Goal: Task Accomplishment & Management: Manage account settings

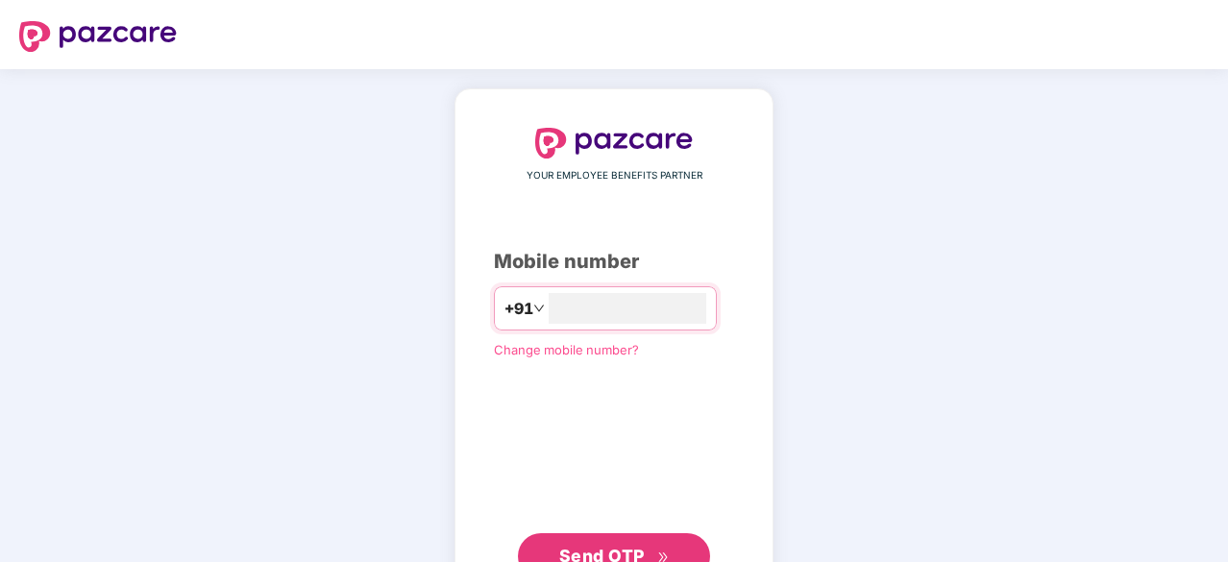
type input "*"
type input "**********"
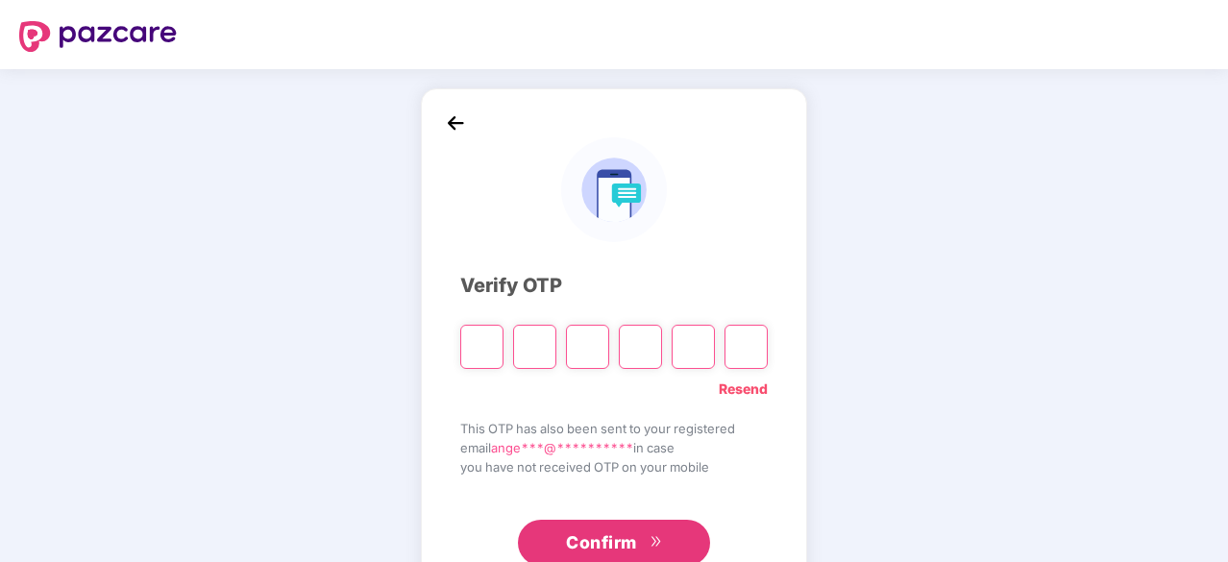
type input "*"
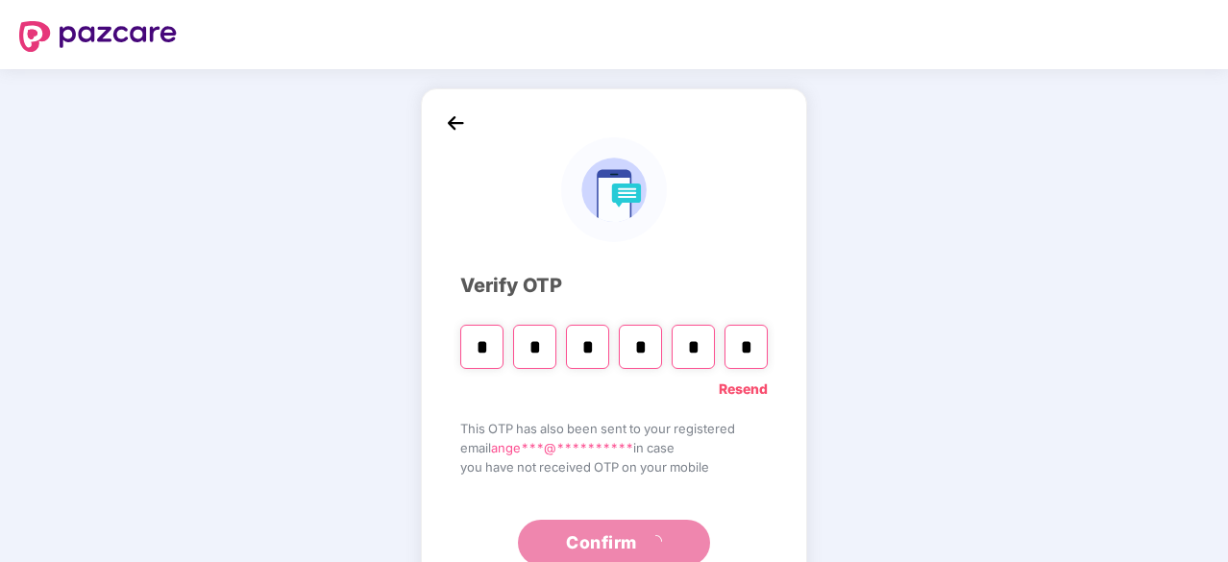
type input "*"
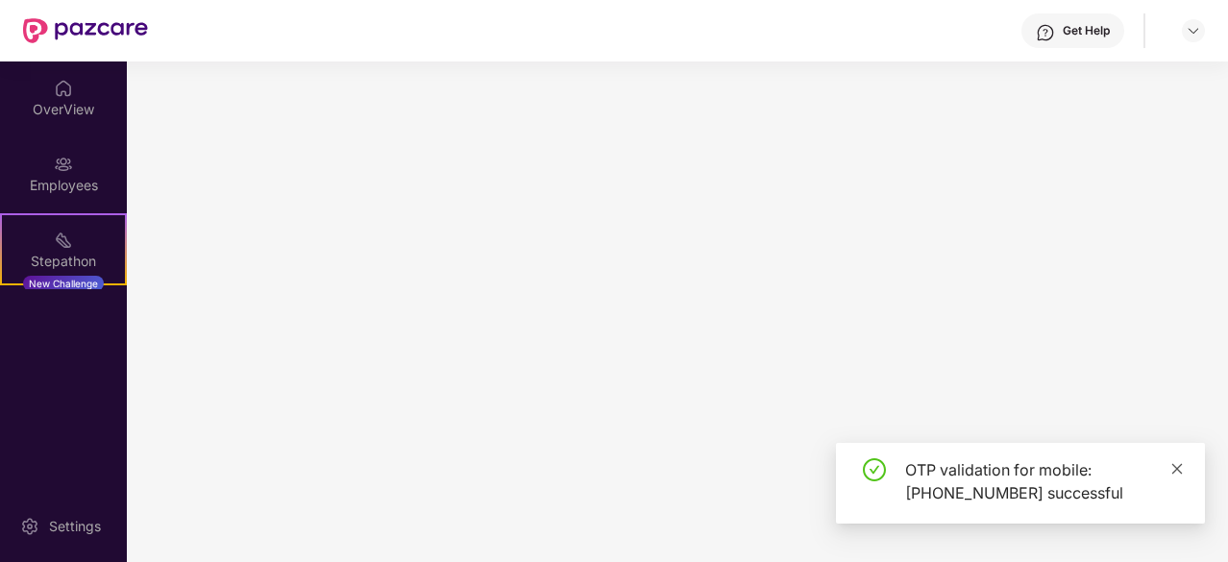
click at [1179, 472] on icon "close" at bounding box center [1178, 468] width 11 height 11
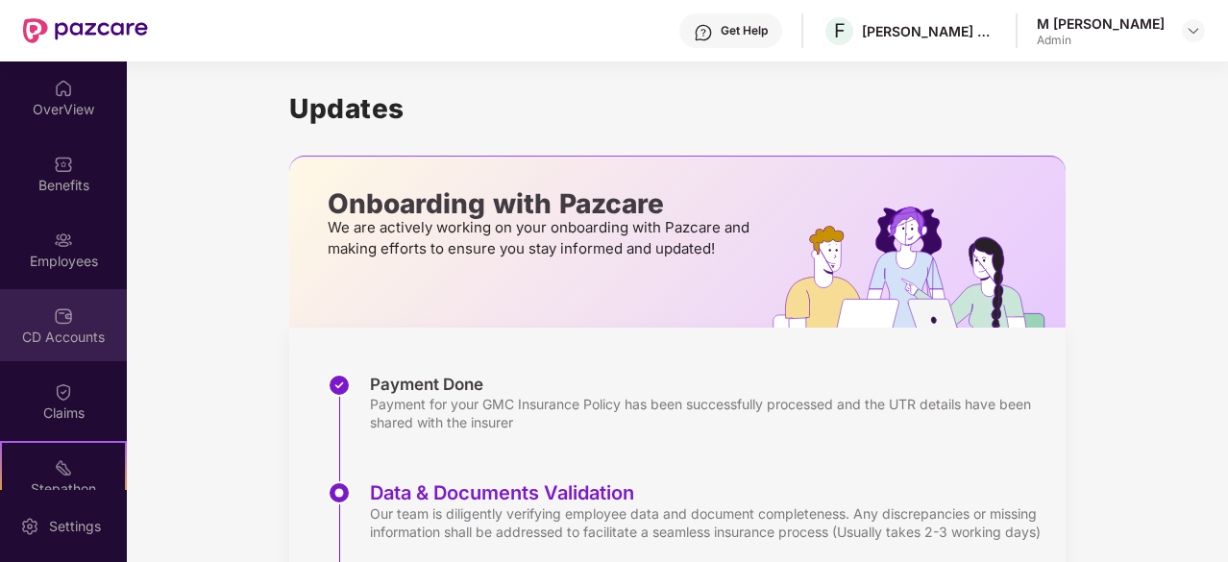
scroll to position [178, 0]
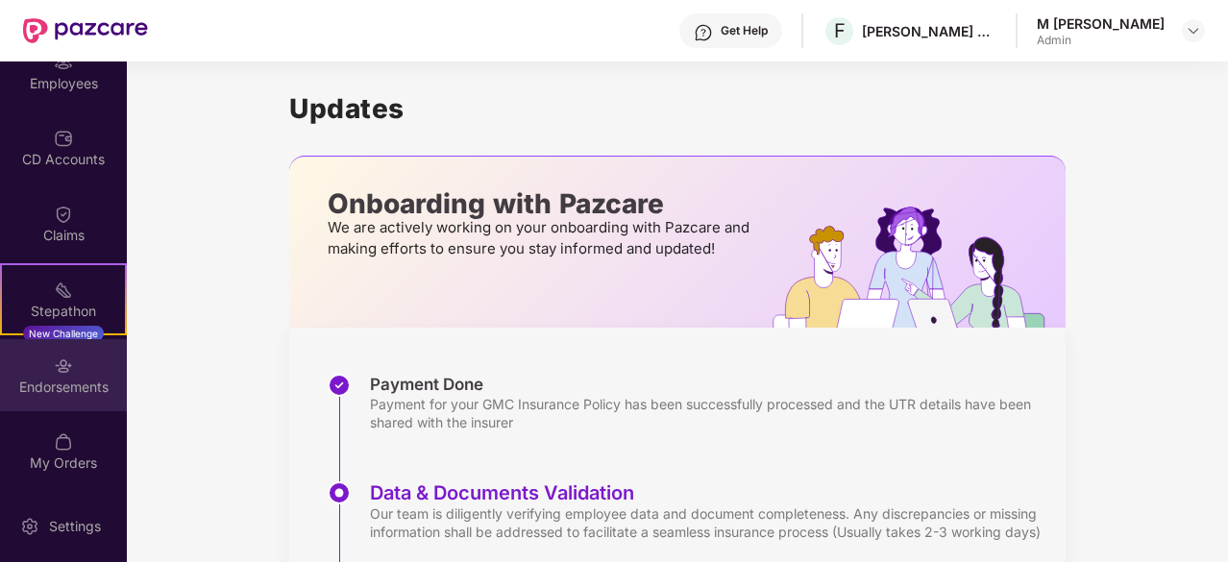
click at [67, 395] on div "Endorsements" at bounding box center [63, 387] width 127 height 19
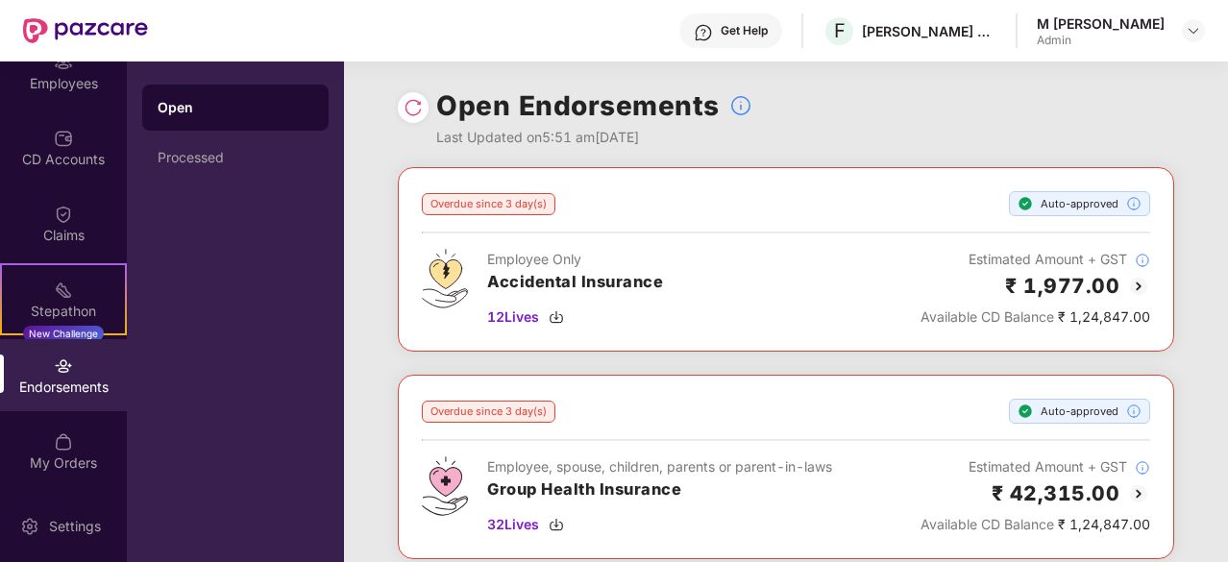
click at [417, 104] on img at bounding box center [413, 107] width 19 height 19
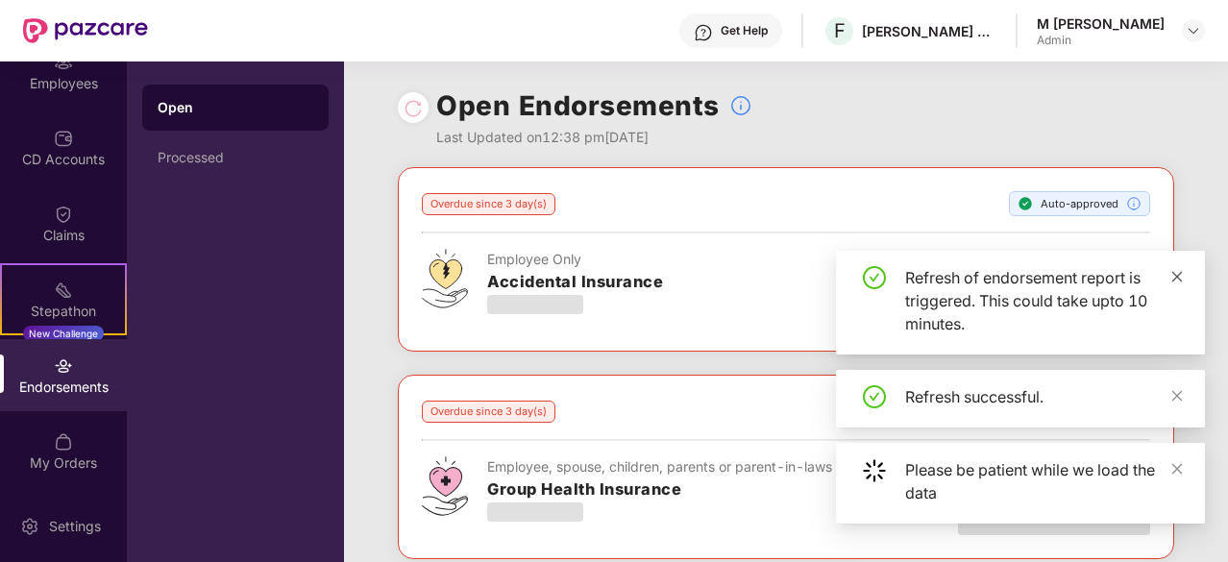
click at [1173, 282] on icon "close" at bounding box center [1177, 276] width 13 height 13
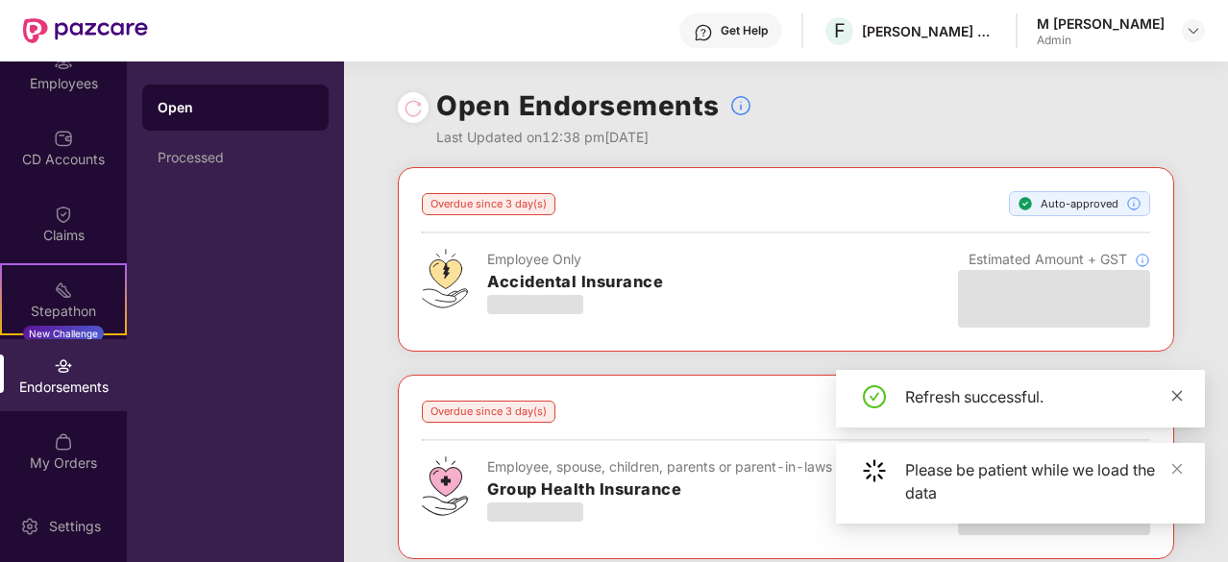
click at [1182, 400] on icon "close" at bounding box center [1177, 395] width 13 height 13
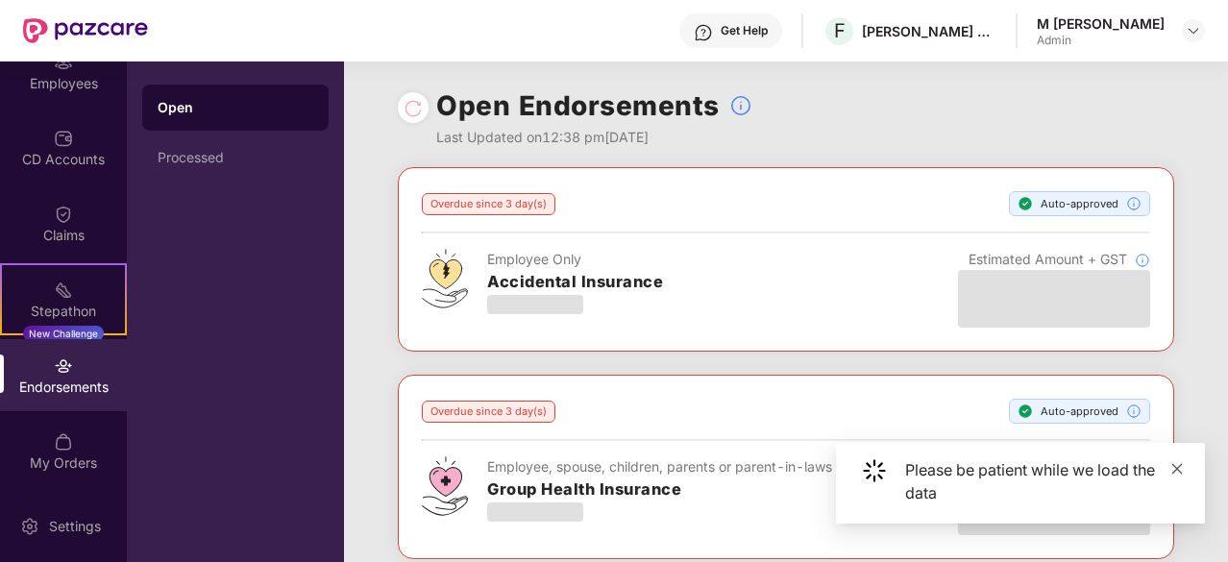
click at [1172, 467] on icon "close" at bounding box center [1177, 468] width 13 height 13
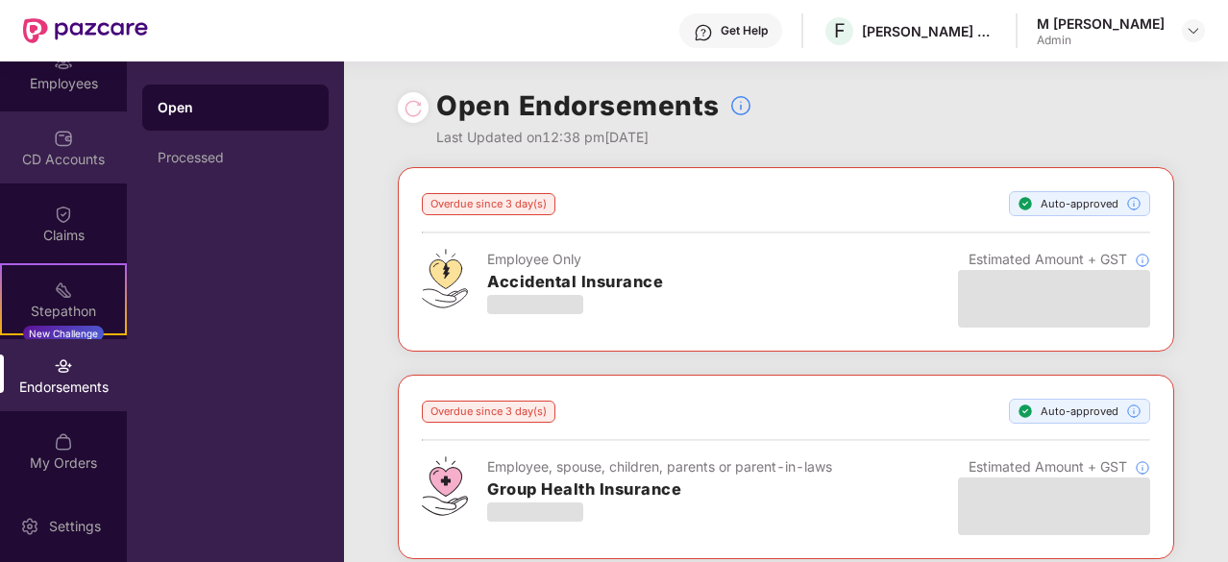
scroll to position [0, 0]
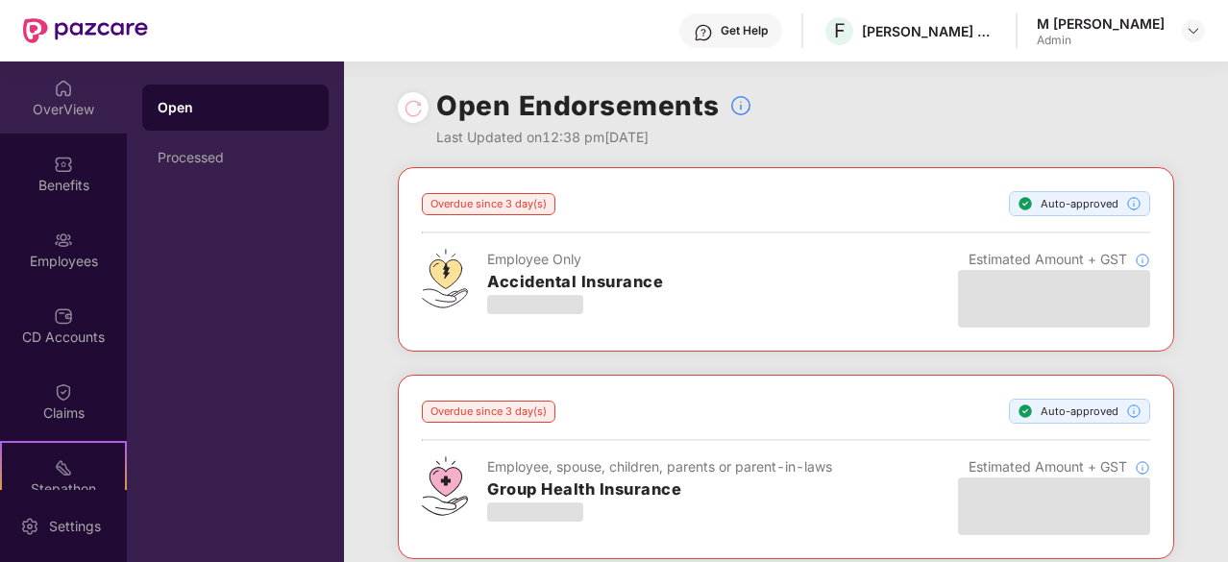
click at [58, 97] on img at bounding box center [63, 88] width 19 height 19
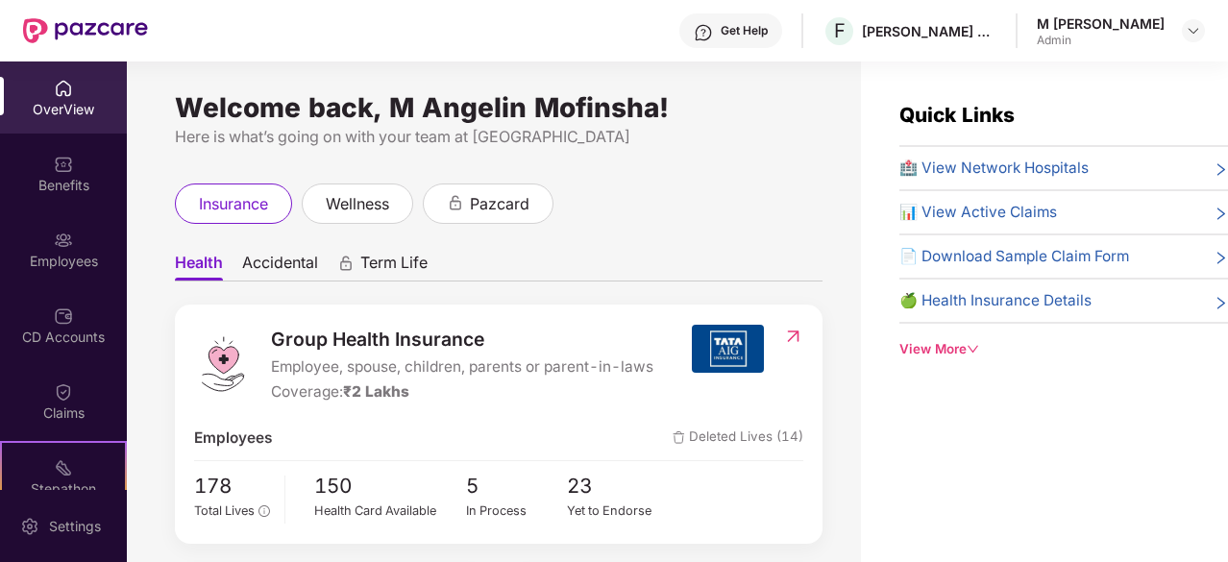
click at [91, 103] on div "OverView" at bounding box center [63, 109] width 127 height 19
